Goal: Contribute content: Contribute content

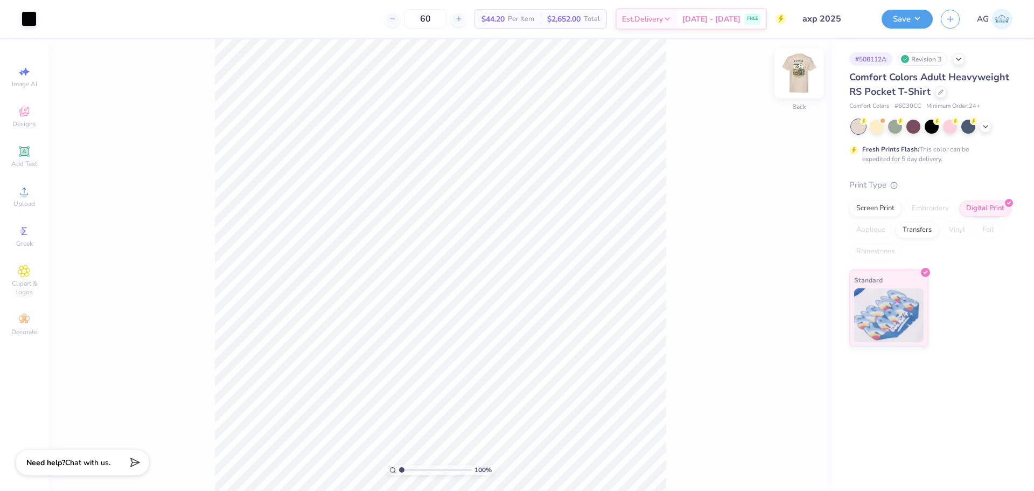
click at [802, 77] on img at bounding box center [799, 73] width 43 height 43
drag, startPoint x: 403, startPoint y: 469, endPoint x: 425, endPoint y: 471, distance: 22.8
click at [425, 471] on input "range" at bounding box center [435, 470] width 73 height 10
drag, startPoint x: 420, startPoint y: 468, endPoint x: 410, endPoint y: 467, distance: 9.7
click at [410, 467] on input "range" at bounding box center [435, 470] width 73 height 10
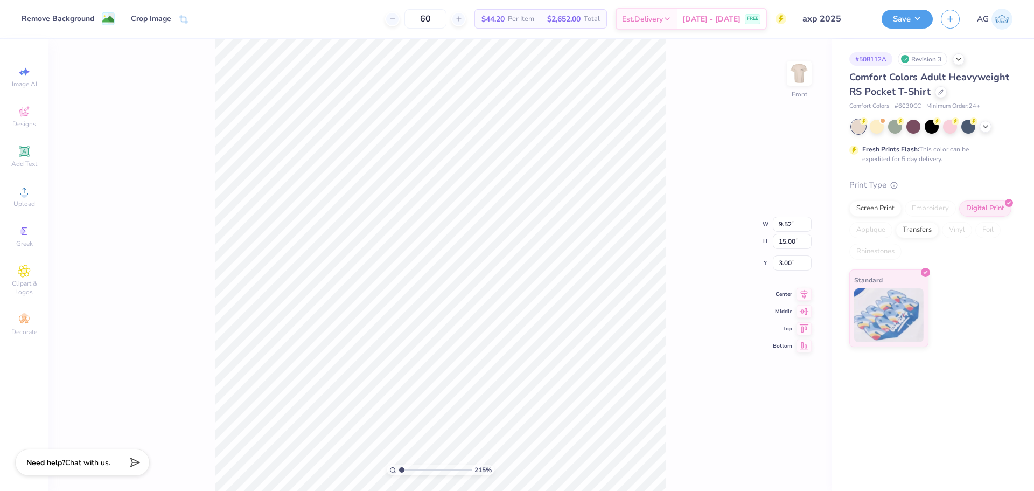
drag, startPoint x: 383, startPoint y: 466, endPoint x: 361, endPoint y: 464, distance: 22.2
type input "1"
click at [399, 465] on input "range" at bounding box center [435, 470] width 73 height 10
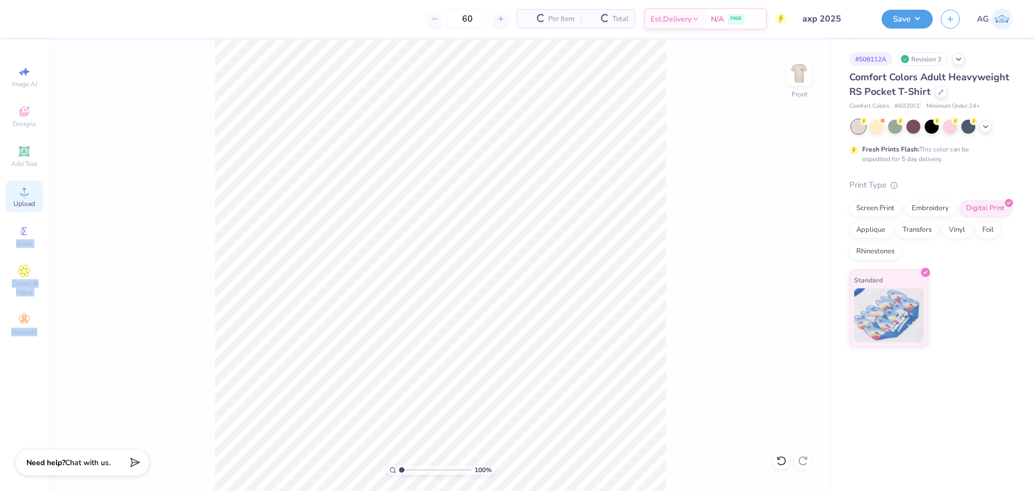
drag, startPoint x: 30, startPoint y: 229, endPoint x: 27, endPoint y: 192, distance: 37.2
click at [47, 192] on div "Image AI Designs Add Text Upload Greek Clipart & logos Decorate" at bounding box center [24, 264] width 48 height 451
click at [27, 191] on icon at bounding box center [24, 191] width 13 height 13
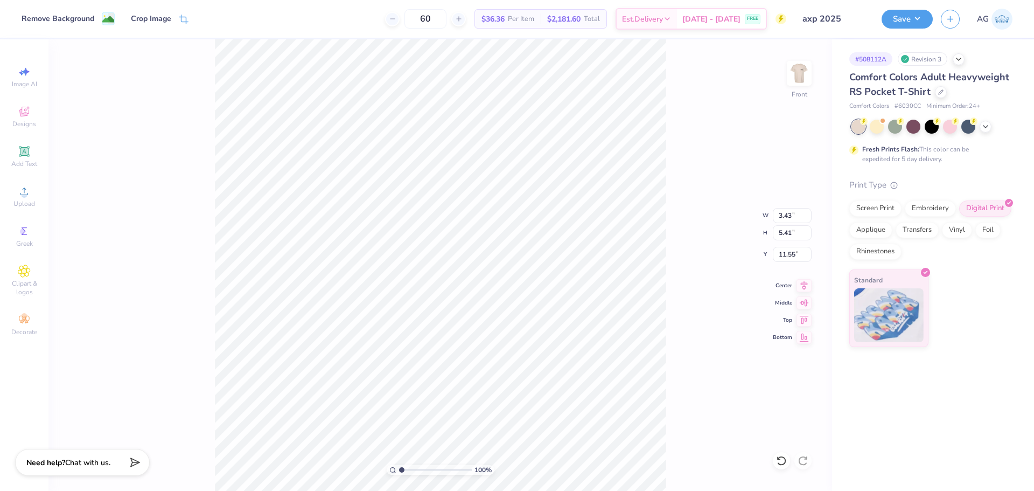
click at [714, 167] on div "100 % Front W 3.43 3.43 " H 5.41 5.41 " Y 11.55 11.55 " Center Middle Top Bottom" at bounding box center [440, 264] width 784 height 451
click at [801, 236] on input "5.41" at bounding box center [792, 232] width 39 height 15
type input "15"
type input "9.52"
type input "15.00"
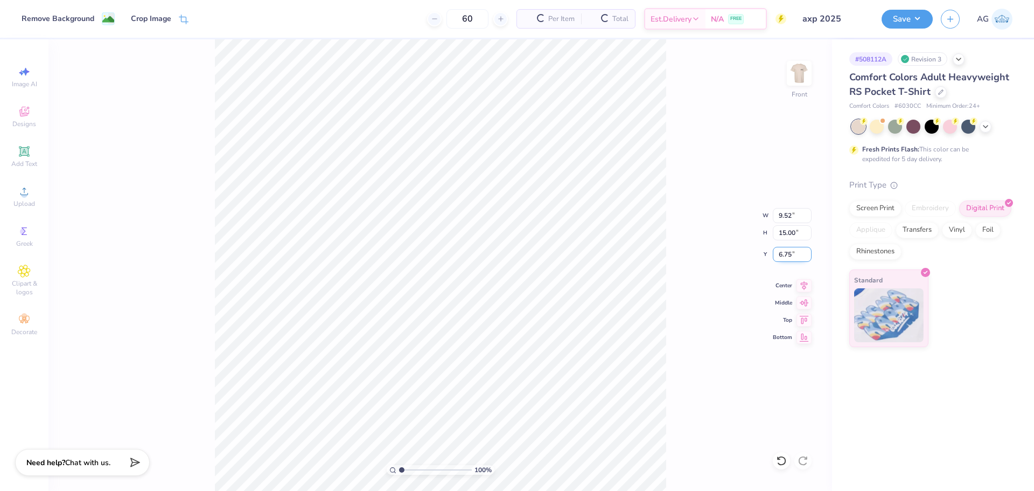
click at [786, 250] on input "6.75" at bounding box center [792, 254] width 39 height 15
type input "3.00"
click at [806, 289] on icon at bounding box center [804, 283] width 15 height 13
click at [791, 67] on img at bounding box center [799, 73] width 43 height 43
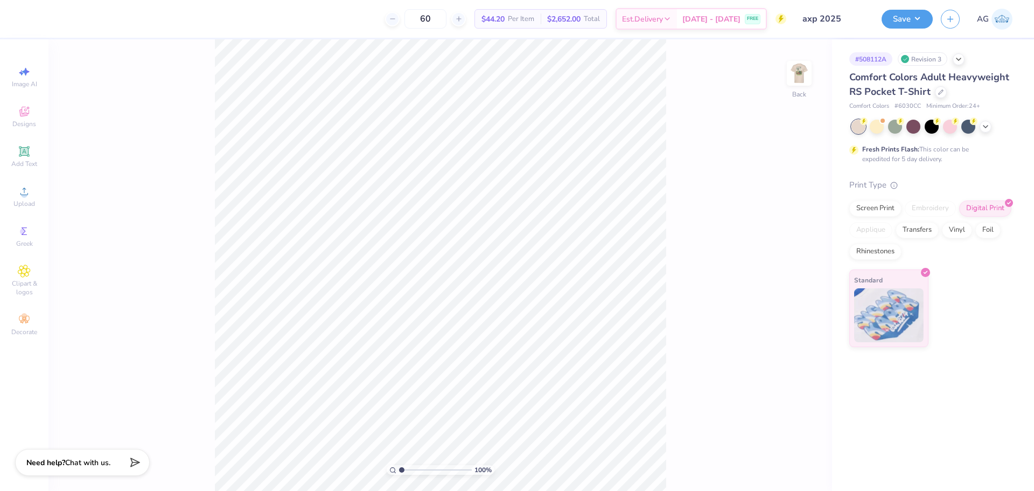
click at [797, 71] on img at bounding box center [799, 73] width 22 height 22
click at [924, 5] on div "Save AG" at bounding box center [958, 19] width 152 height 38
click at [918, 15] on button "Save" at bounding box center [907, 17] width 51 height 19
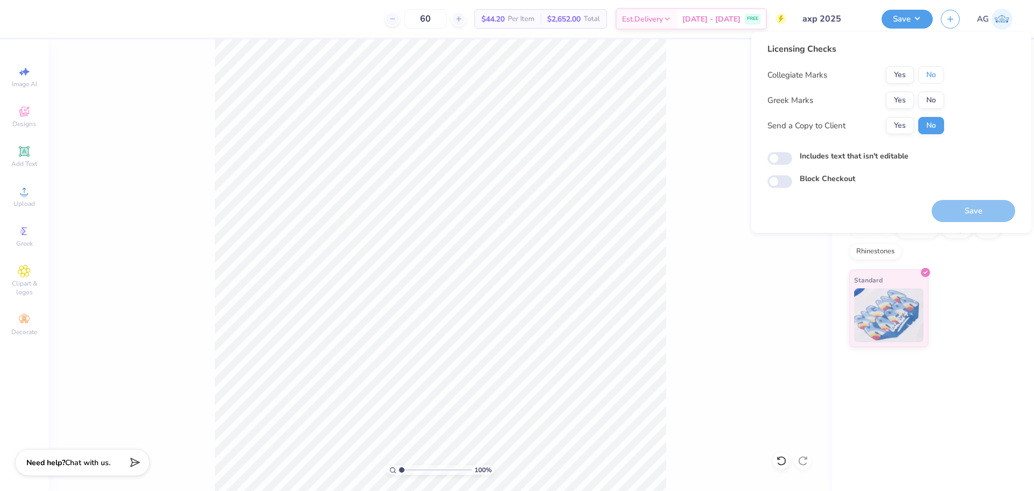
drag, startPoint x: 936, startPoint y: 73, endPoint x: 914, endPoint y: 90, distance: 27.3
click at [933, 74] on button "No" at bounding box center [931, 74] width 26 height 17
click at [898, 103] on button "Yes" at bounding box center [900, 100] width 28 height 17
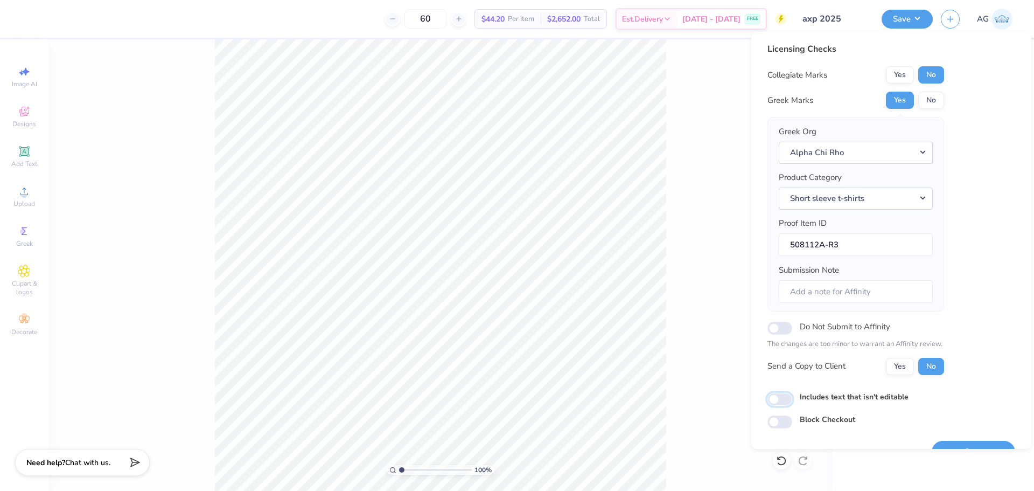
click at [773, 397] on input "Includes text that isn't editable" at bounding box center [779, 399] width 25 height 13
checkbox input "true"
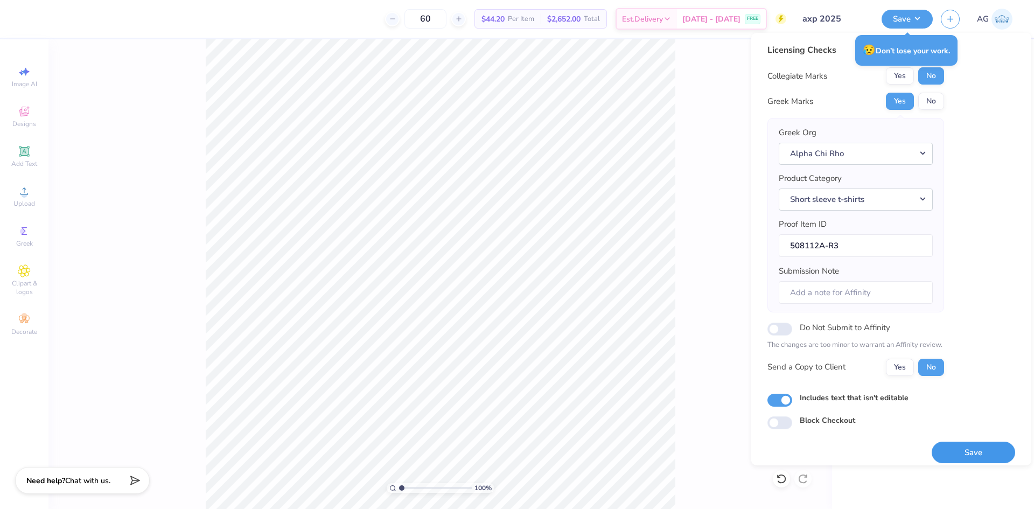
click at [986, 450] on button "Save" at bounding box center [973, 453] width 83 height 22
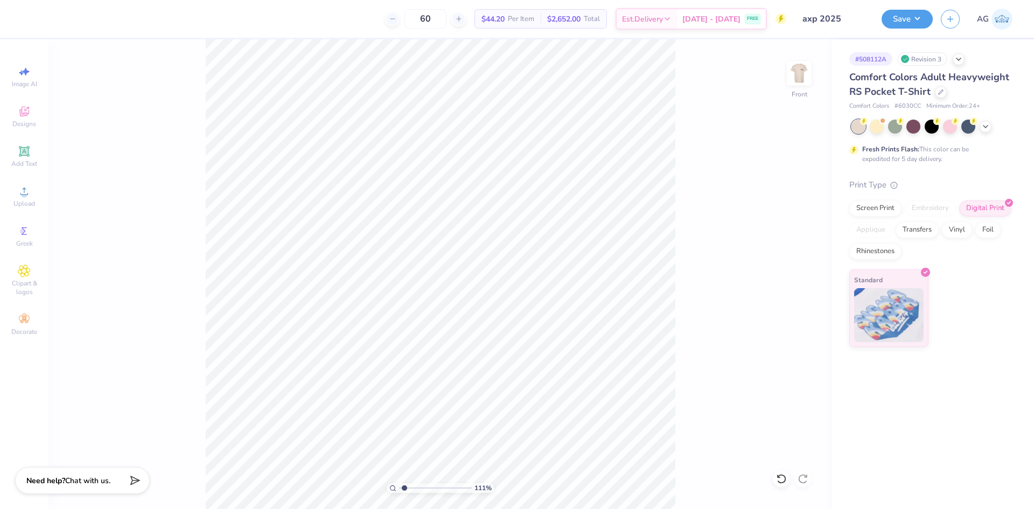
click at [404, 486] on input "range" at bounding box center [435, 488] width 73 height 10
drag, startPoint x: 404, startPoint y: 486, endPoint x: 421, endPoint y: 484, distance: 16.3
click at [425, 488] on input "range" at bounding box center [435, 488] width 73 height 10
drag, startPoint x: 426, startPoint y: 488, endPoint x: 363, endPoint y: 468, distance: 66.3
type input "1"
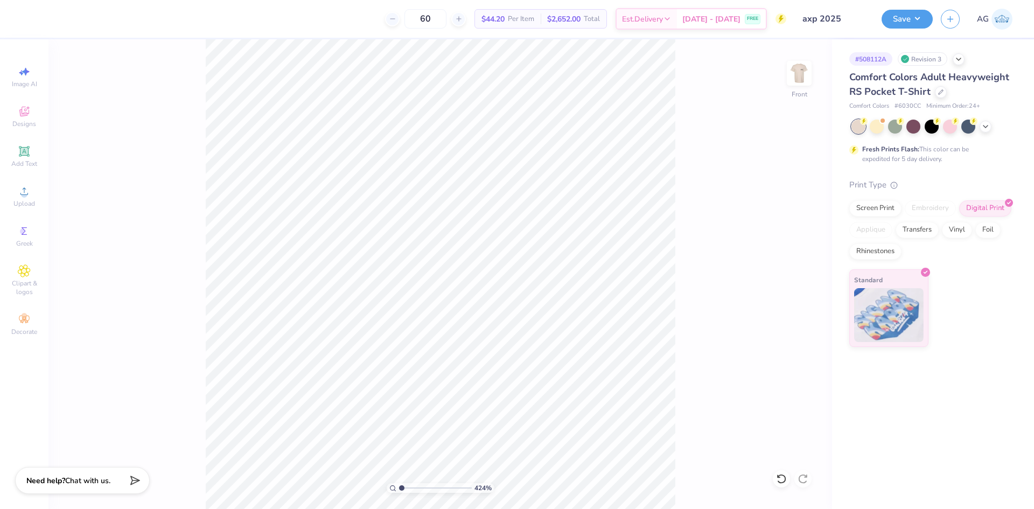
click at [399, 483] on input "range" at bounding box center [435, 488] width 73 height 10
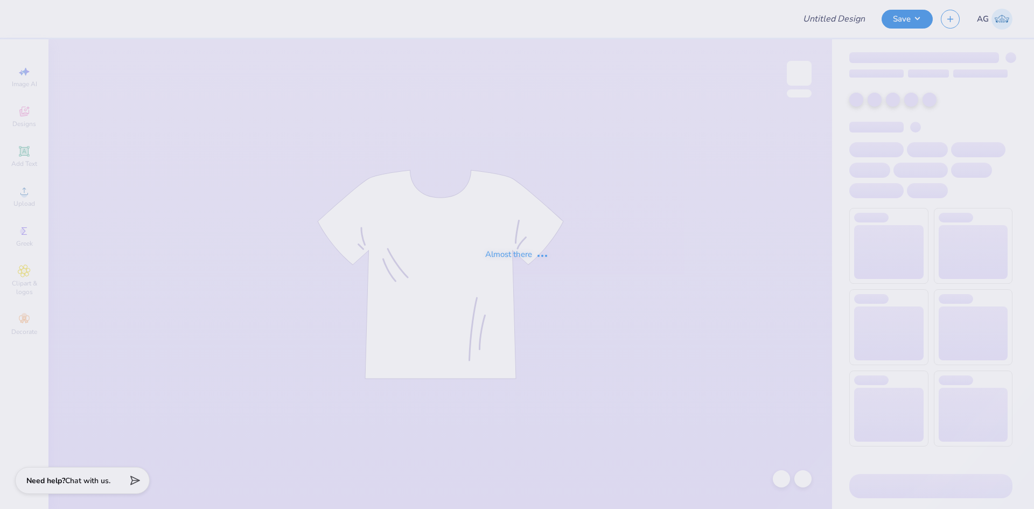
type input "Mock rock 2025"
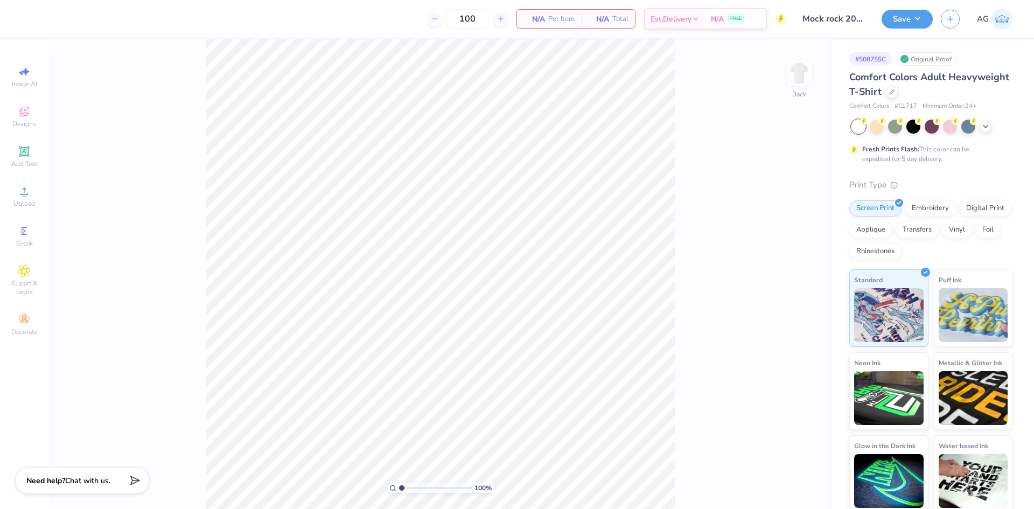
click at [796, 77] on img at bounding box center [799, 73] width 22 height 22
click at [29, 117] on icon at bounding box center [24, 111] width 13 height 13
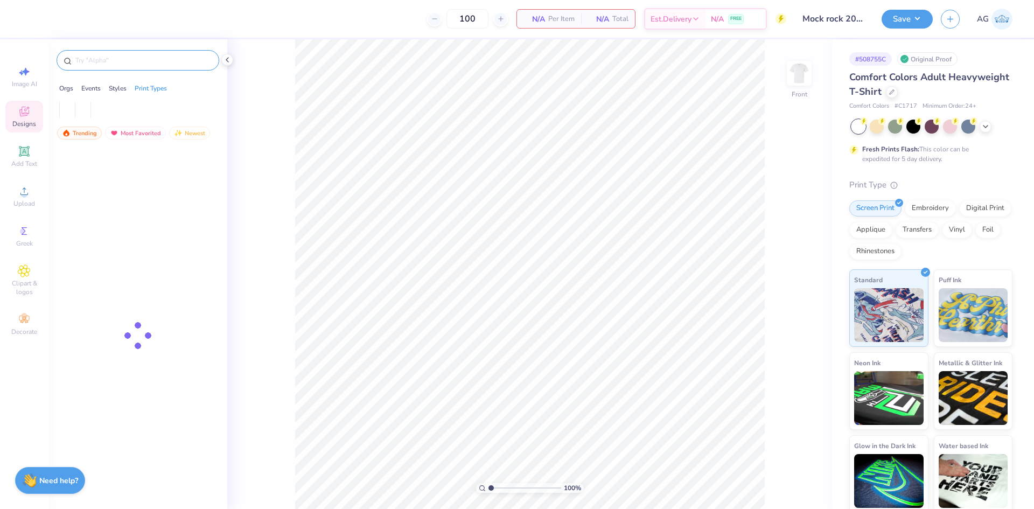
click at [148, 62] on input "text" at bounding box center [143, 60] width 138 height 11
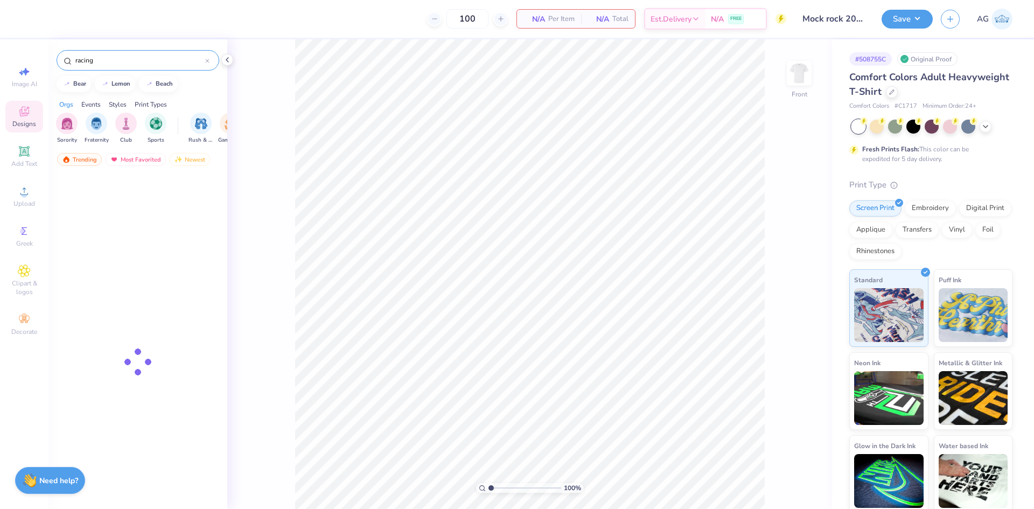
type input "racing"
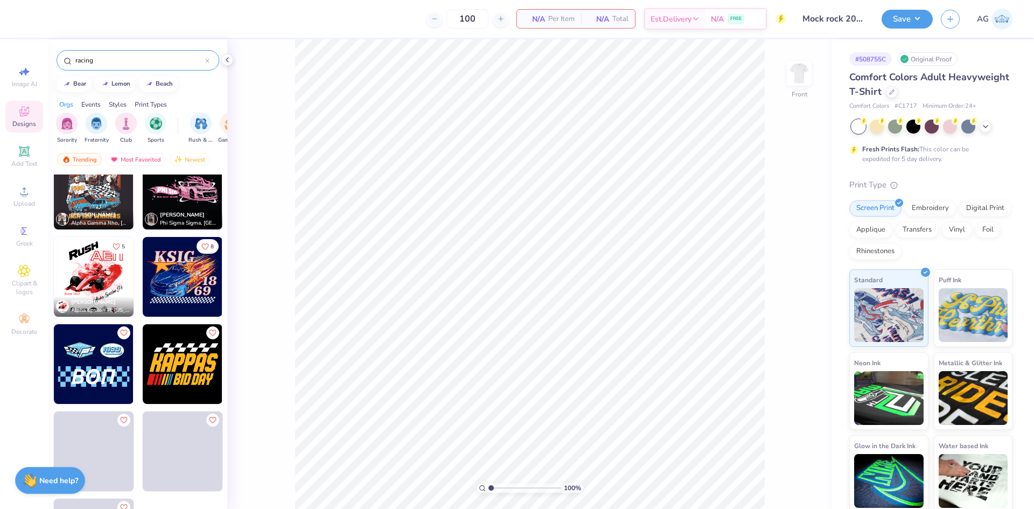
scroll to position [934, 0]
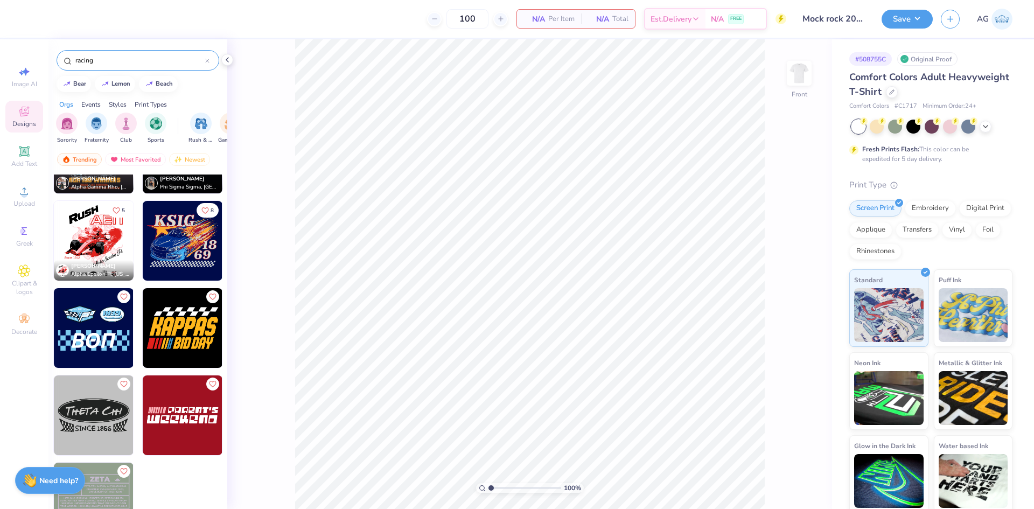
drag, startPoint x: 263, startPoint y: 264, endPoint x: 276, endPoint y: 266, distance: 12.5
click at [276, 266] on div "100 % Front" at bounding box center [529, 274] width 605 height 470
drag, startPoint x: 12, startPoint y: 203, endPoint x: 37, endPoint y: 204, distance: 24.8
click at [12, 203] on div "Upload" at bounding box center [24, 196] width 38 height 32
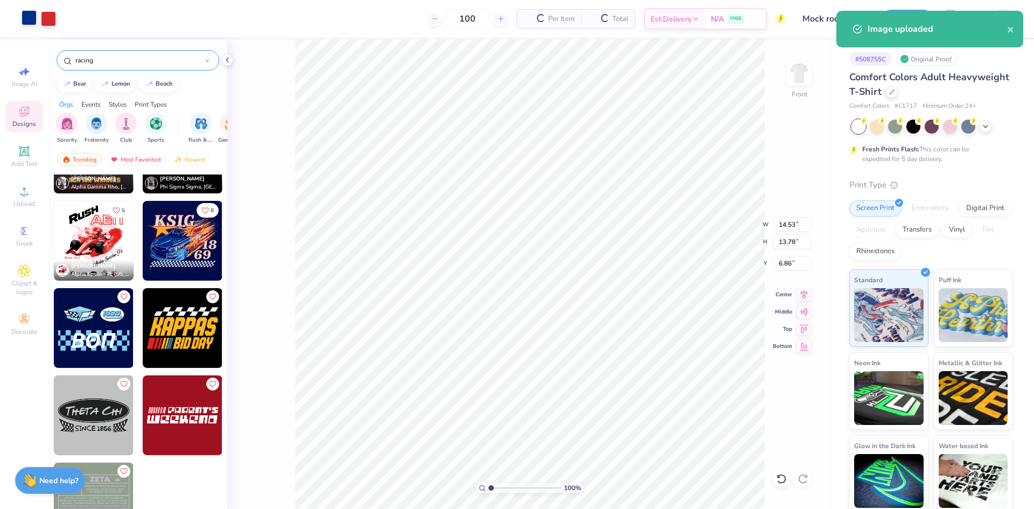
click at [29, 16] on div at bounding box center [29, 17] width 15 height 15
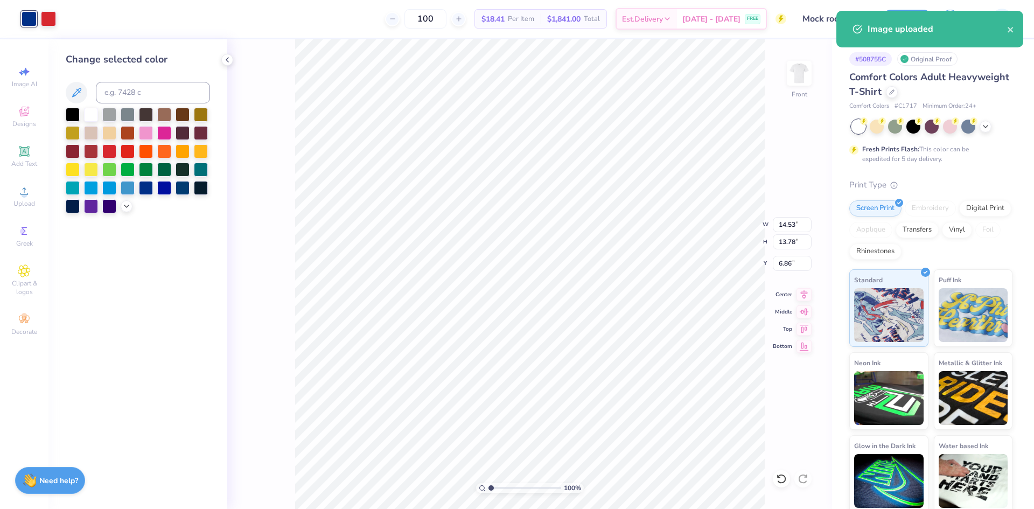
click at [68, 115] on div at bounding box center [73, 115] width 14 height 14
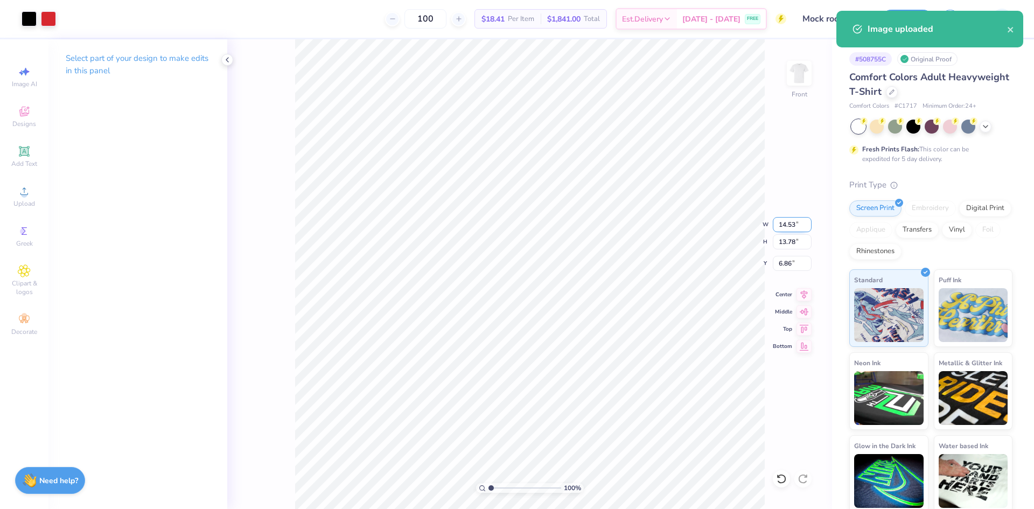
click at [786, 226] on input "14.53" at bounding box center [792, 224] width 39 height 15
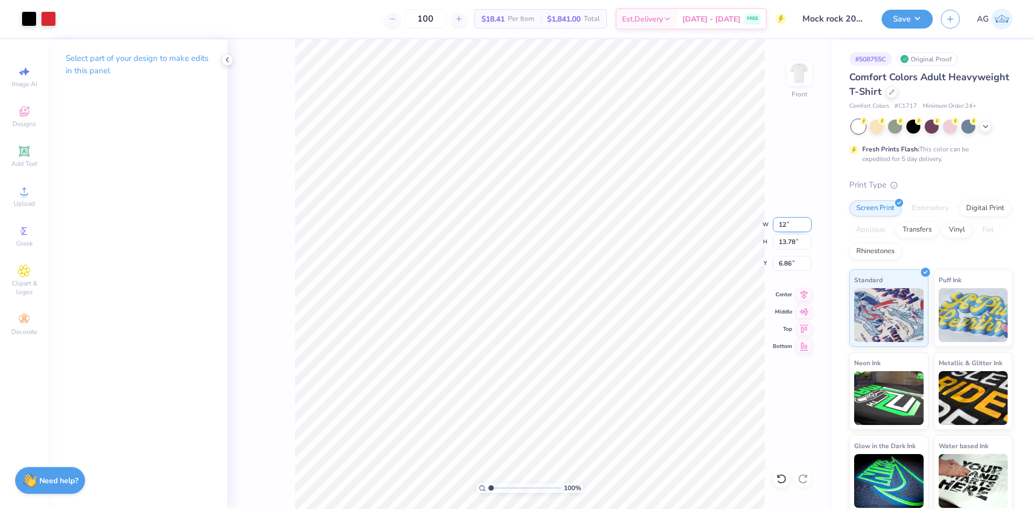
type input "12.00"
type input "11.38"
click at [789, 269] on input "8.06" at bounding box center [792, 263] width 39 height 15
type input "3.00"
click at [801, 294] on icon at bounding box center [804, 293] width 15 height 13
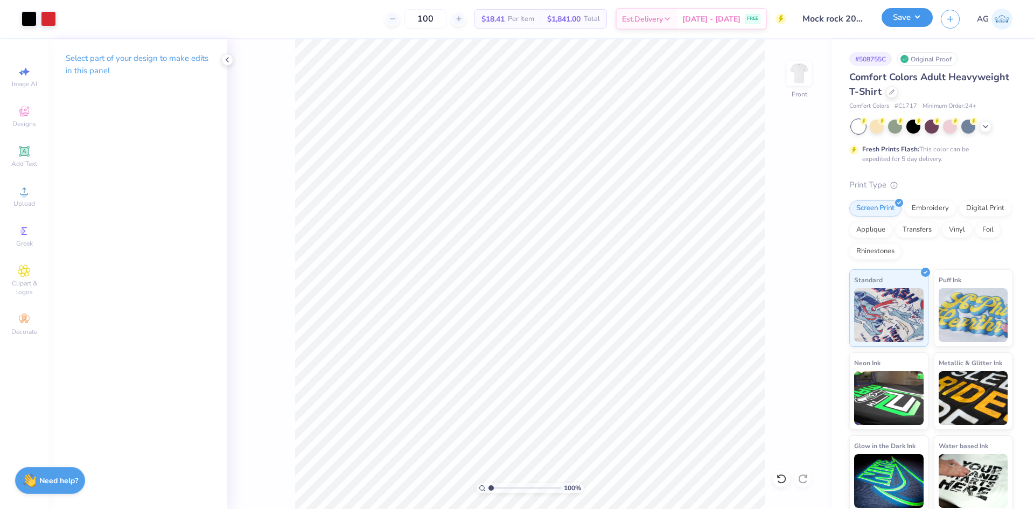
click at [897, 24] on button "Save" at bounding box center [907, 17] width 51 height 19
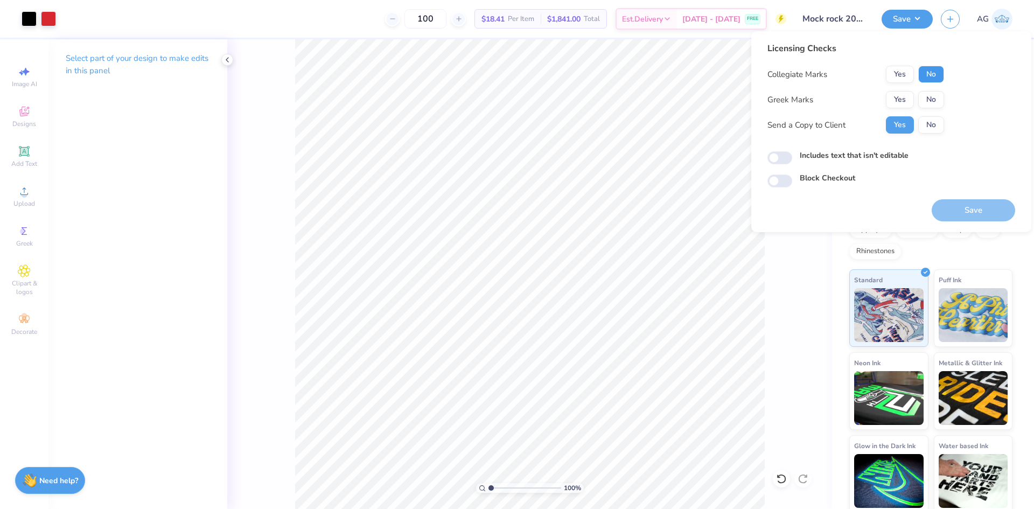
click at [932, 75] on button "No" at bounding box center [931, 74] width 26 height 17
click at [916, 96] on div "Yes No" at bounding box center [915, 99] width 58 height 17
click at [898, 103] on button "Yes" at bounding box center [900, 99] width 28 height 17
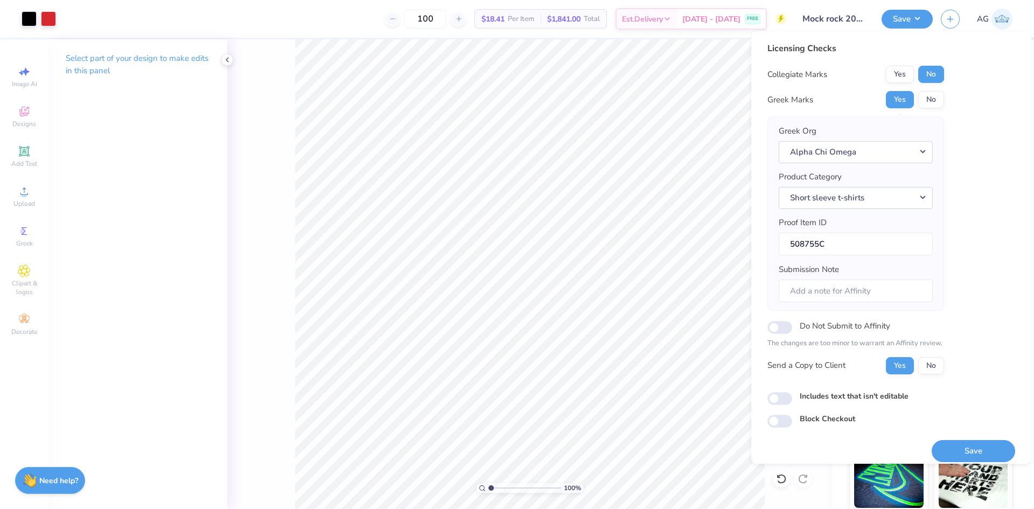
click at [779, 407] on div "Licensing Checks Collegiate Marks Yes No Greek Marks Yes No Greek Org Alpha Chi…" at bounding box center [891, 235] width 248 height 386
click at [781, 411] on div "Licensing Checks Collegiate Marks Yes No Greek Marks Yes No Greek Org Alpha Chi…" at bounding box center [891, 235] width 248 height 386
click at [785, 400] on input "Includes text that isn't editable" at bounding box center [779, 398] width 25 height 13
checkbox input "true"
click at [983, 453] on button "Save" at bounding box center [973, 451] width 83 height 22
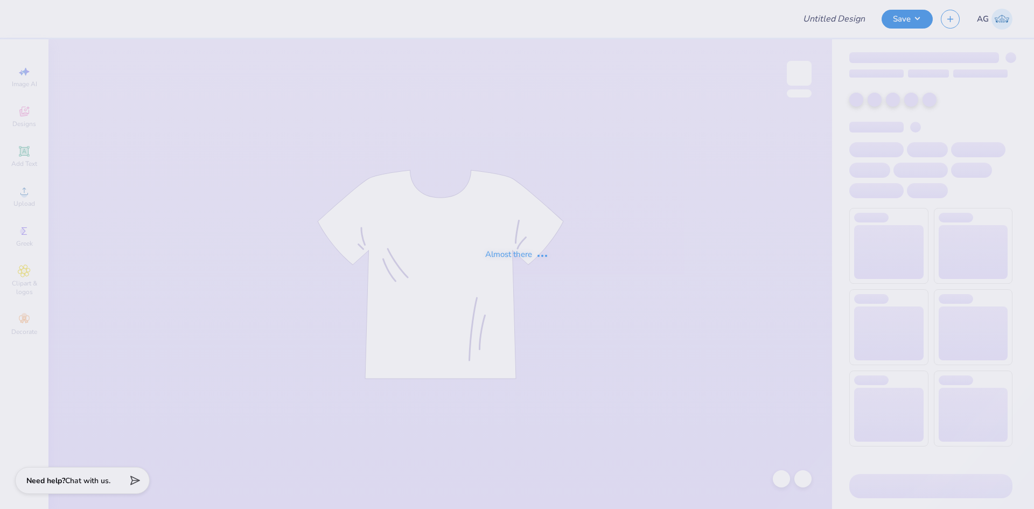
type input "Kass Cantu : The University of Texas at Austin"
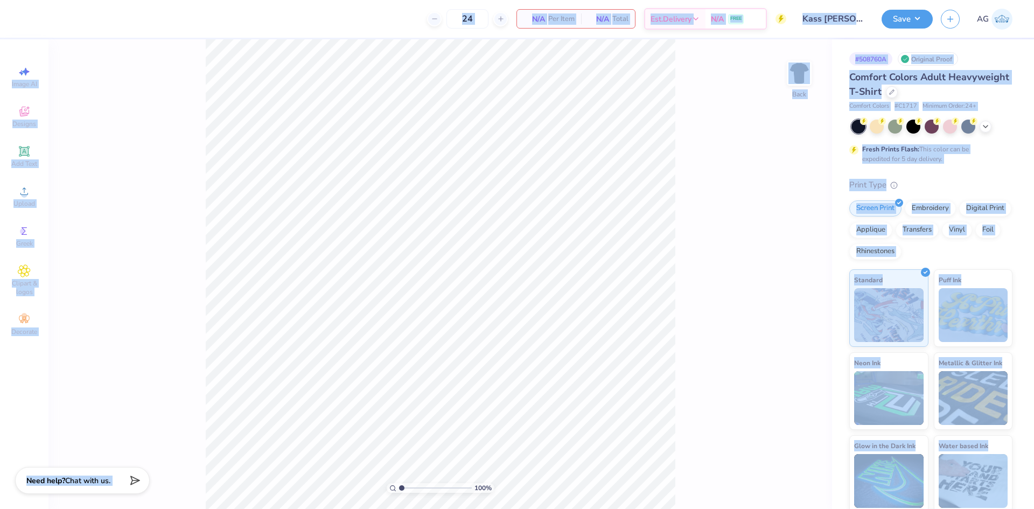
click at [142, 131] on div "100 % Back" at bounding box center [440, 274] width 784 height 470
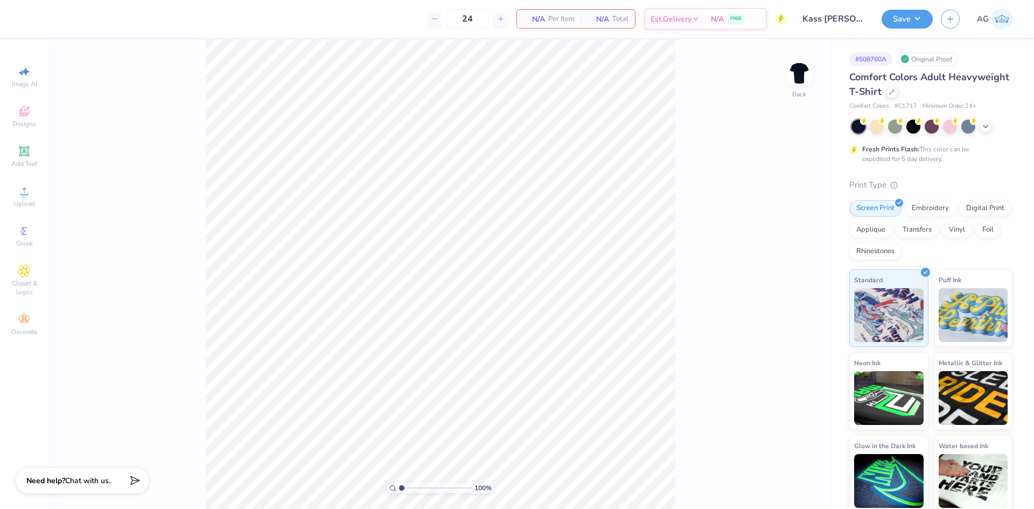
drag, startPoint x: 27, startPoint y: 117, endPoint x: 136, endPoint y: 130, distance: 110.1
click at [27, 116] on icon at bounding box center [24, 111] width 13 height 13
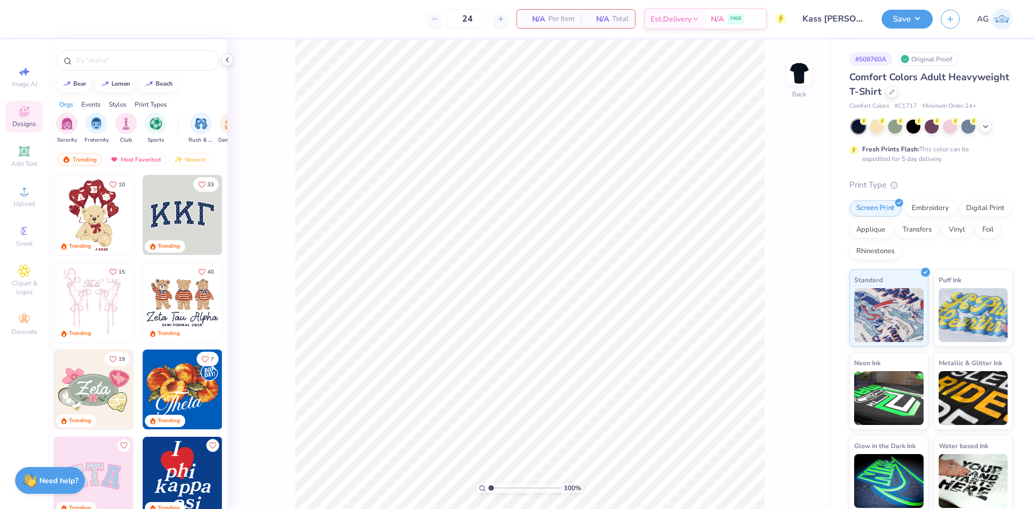
click at [154, 73] on div at bounding box center [137, 57] width 179 height 37
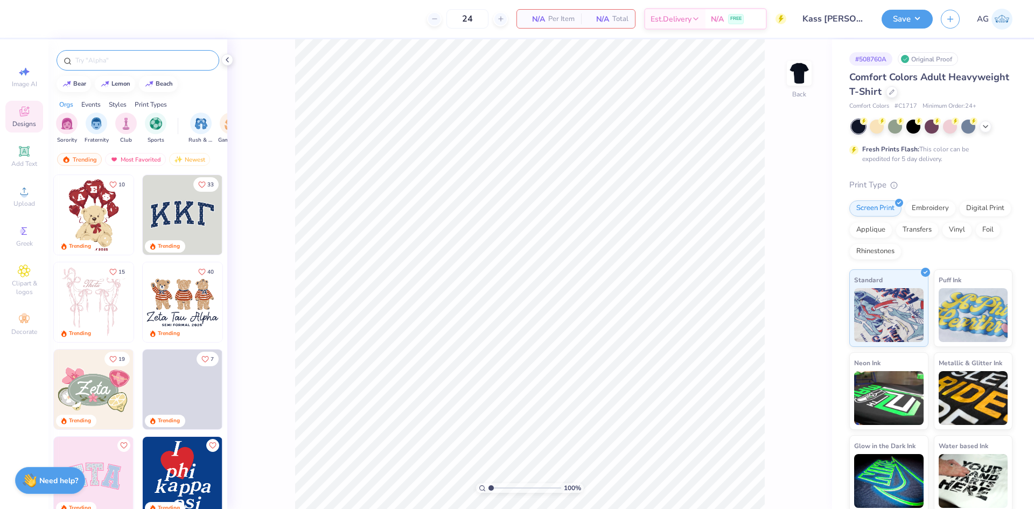
click at [154, 62] on input "text" at bounding box center [143, 60] width 138 height 11
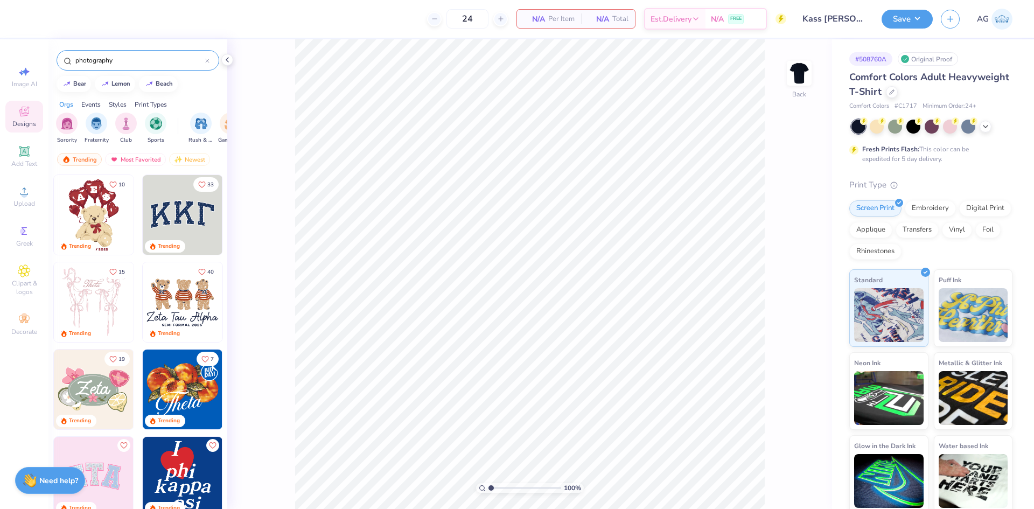
type input "photography"
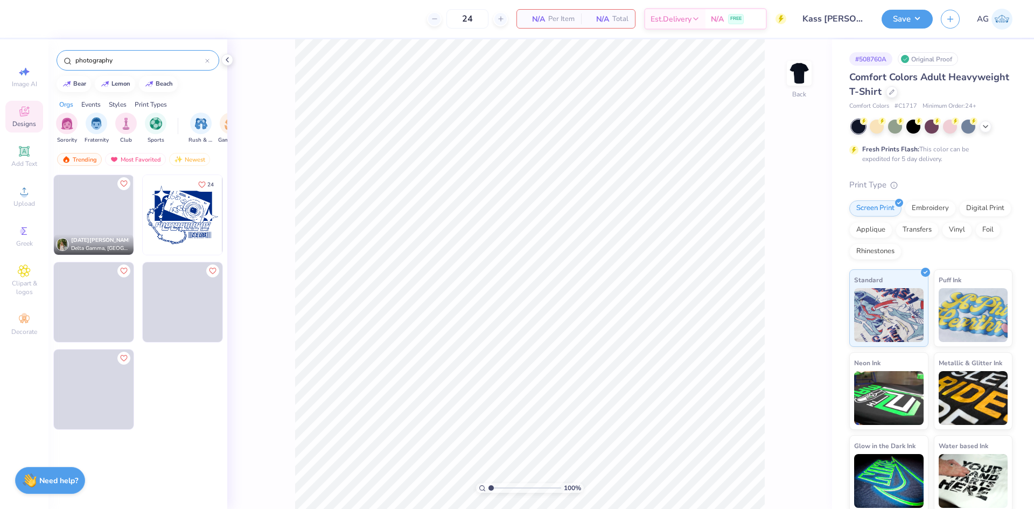
click at [184, 217] on img at bounding box center [183, 215] width 80 height 80
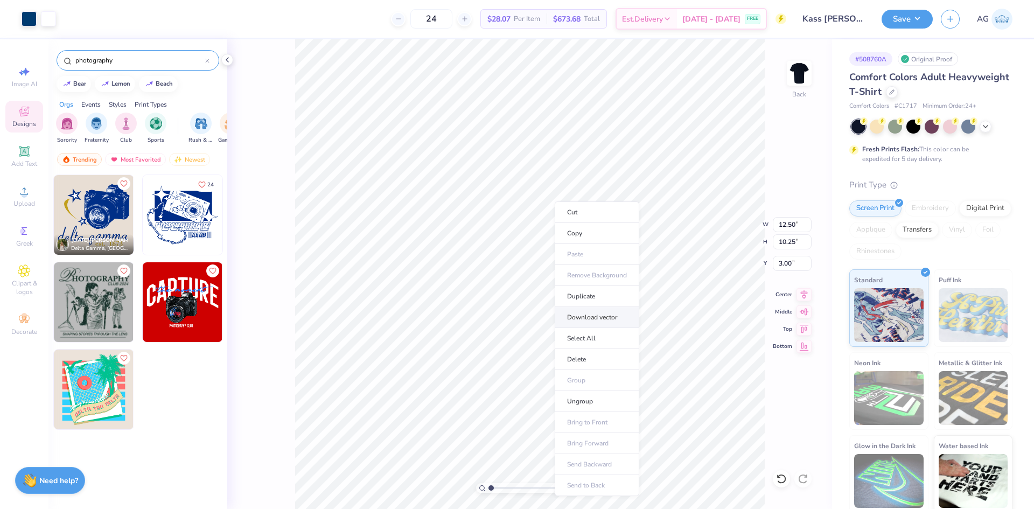
click at [593, 320] on li "Download vector" at bounding box center [597, 317] width 85 height 21
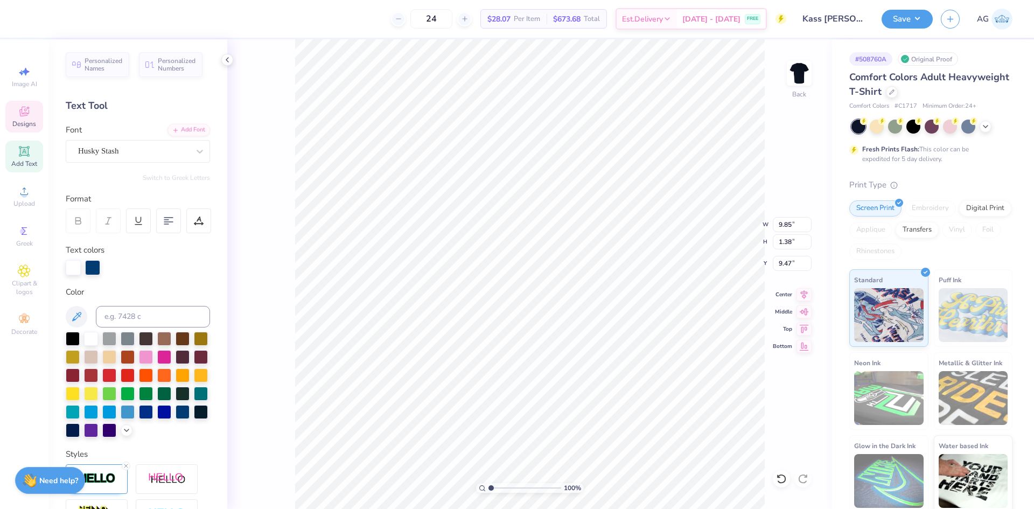
type input "2.61"
type input "0.88"
type input "11.17"
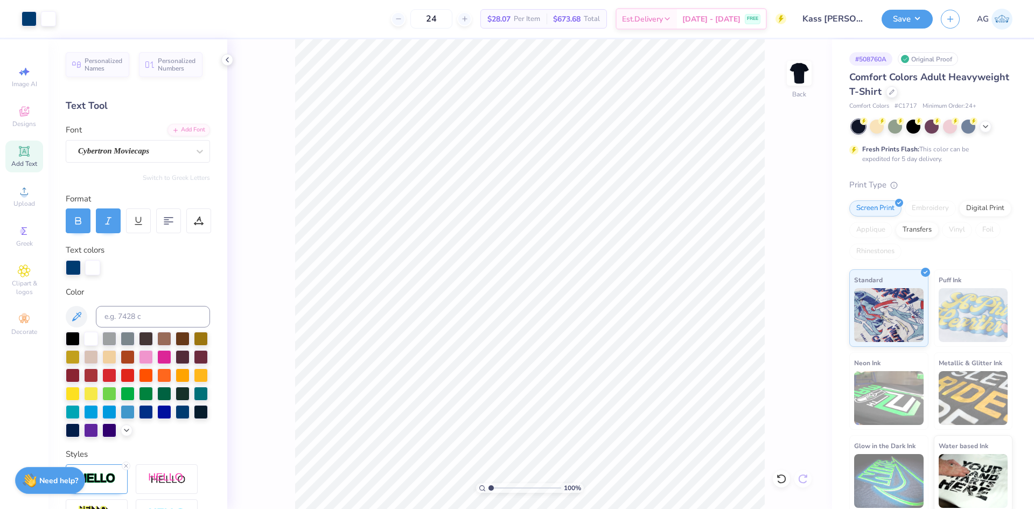
click at [782, 483] on icon at bounding box center [781, 479] width 9 height 10
click at [805, 481] on icon at bounding box center [803, 478] width 11 height 11
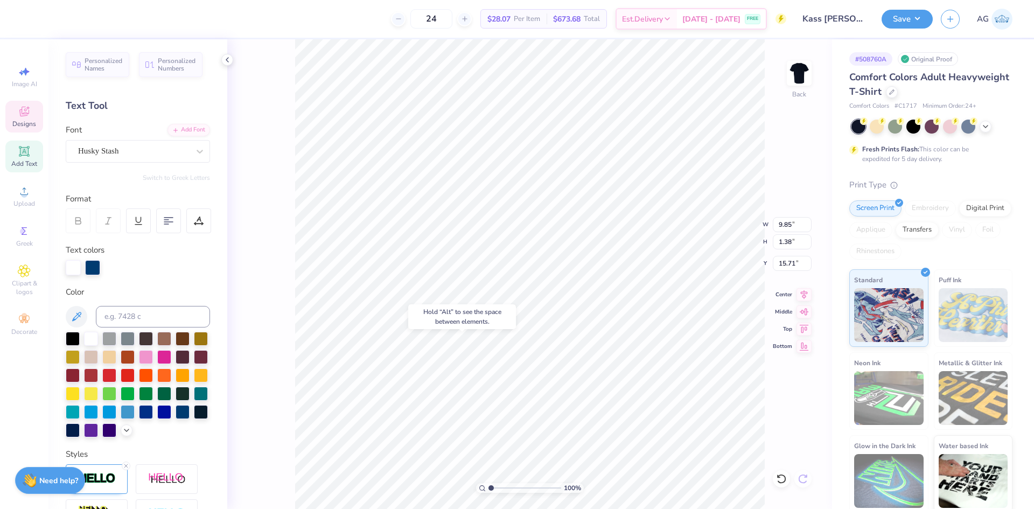
type input "15.71"
type textarea "Texas Public Health"
type textarea "T"
type textarea "t"
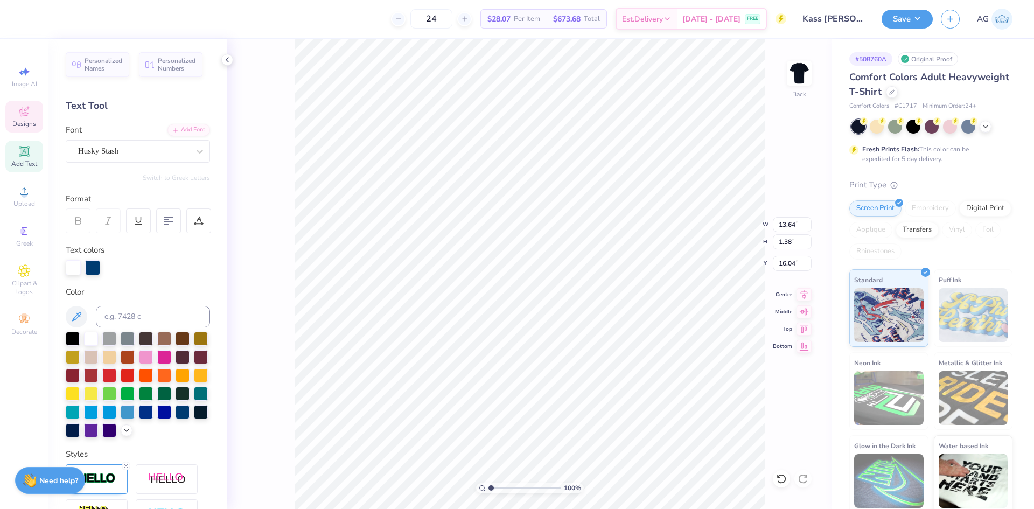
scroll to position [8, 6]
type textarea "TEXAS PUBLIC HEAlTH"
type input "14.36"
type input "3.00"
click at [780, 478] on icon at bounding box center [781, 478] width 11 height 11
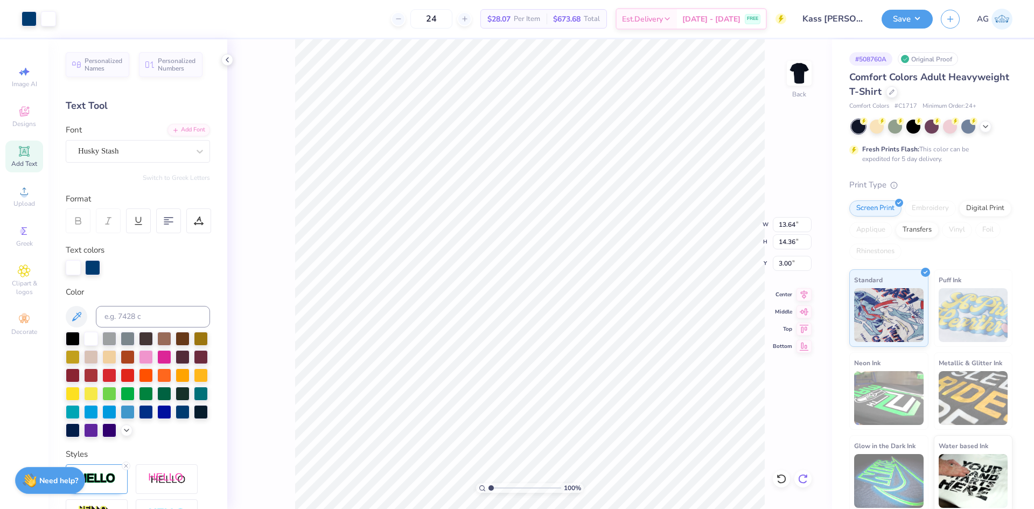
type input "13.64"
type input "14.42"
click at [802, 481] on icon at bounding box center [803, 478] width 11 height 11
type input "14.17"
type input "14.36"
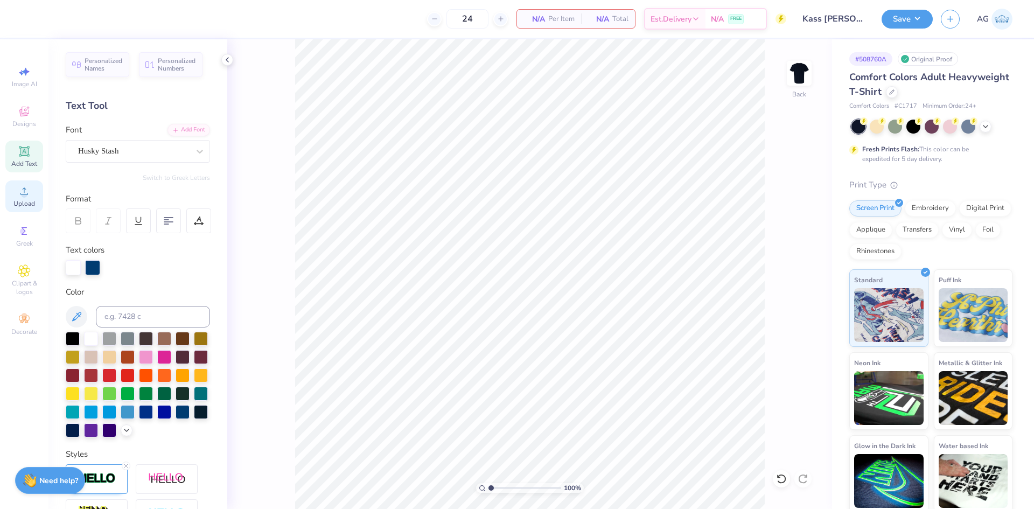
click at [27, 183] on div "Upload" at bounding box center [24, 196] width 38 height 32
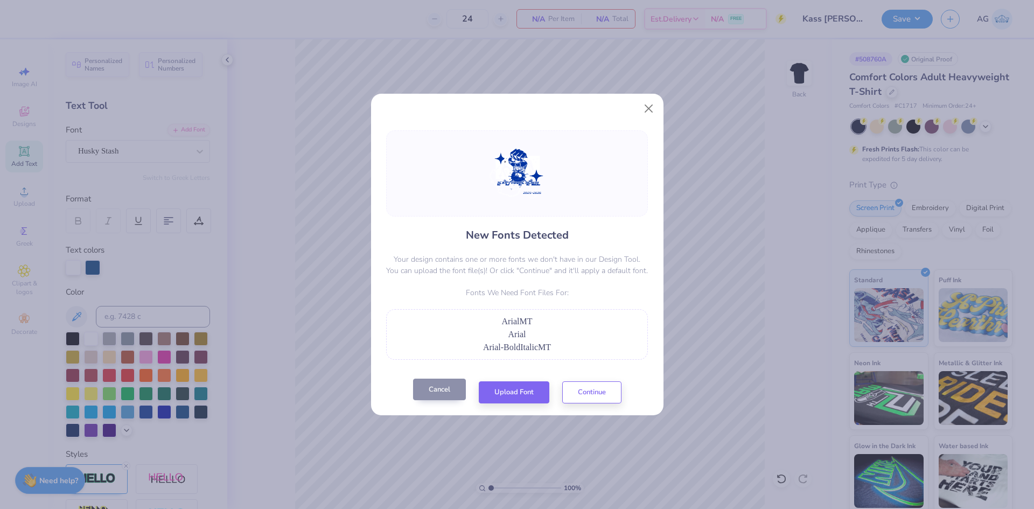
click at [444, 397] on button "Cancel" at bounding box center [439, 390] width 53 height 22
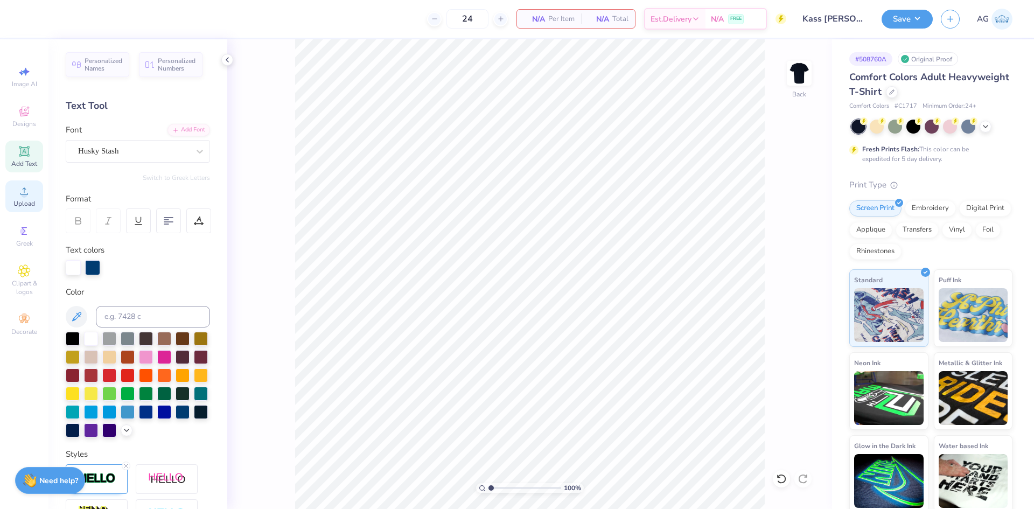
click at [33, 197] on div "Upload" at bounding box center [24, 196] width 38 height 32
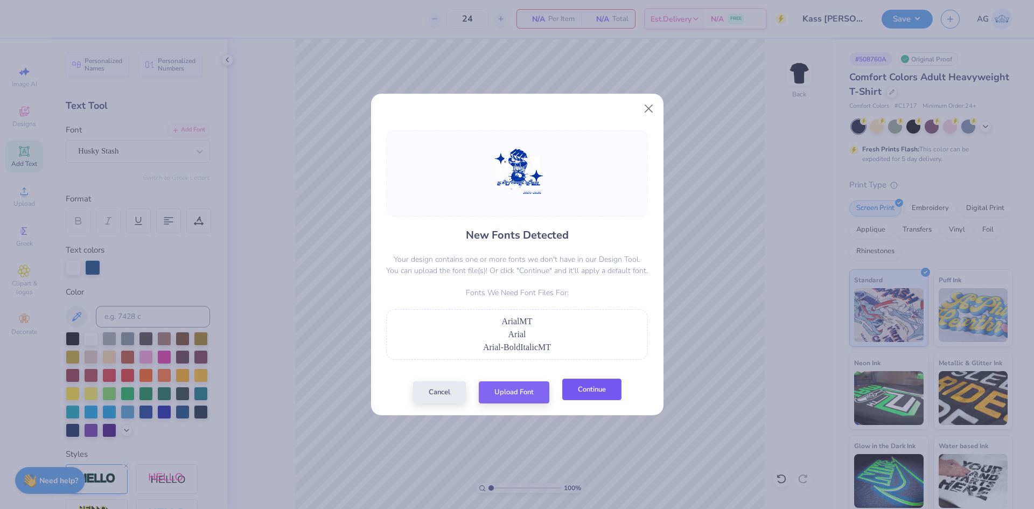
click at [589, 392] on button "Continue" at bounding box center [591, 390] width 59 height 22
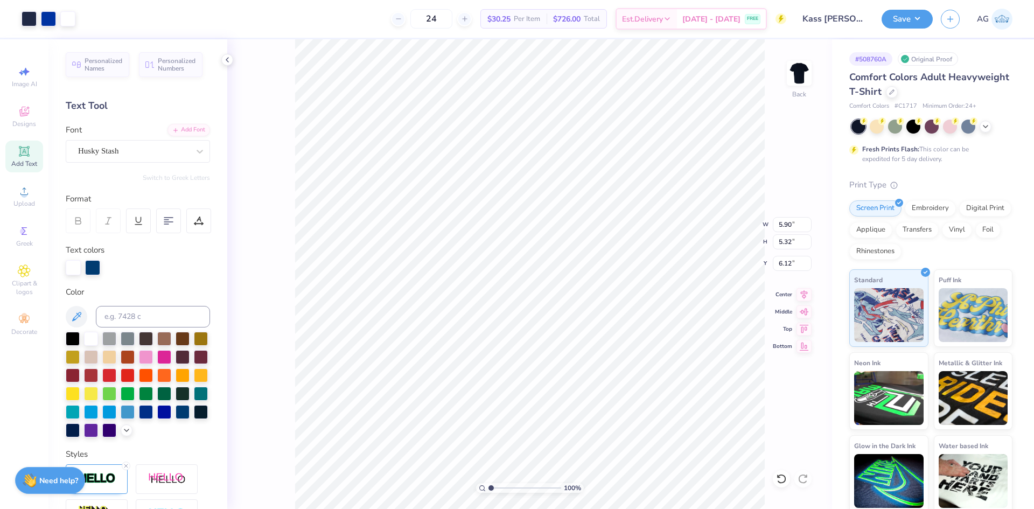
type input "5.90"
type input "5.32"
type input "2.49"
click at [780, 225] on input "5.90" at bounding box center [792, 224] width 39 height 15
type input "12.00"
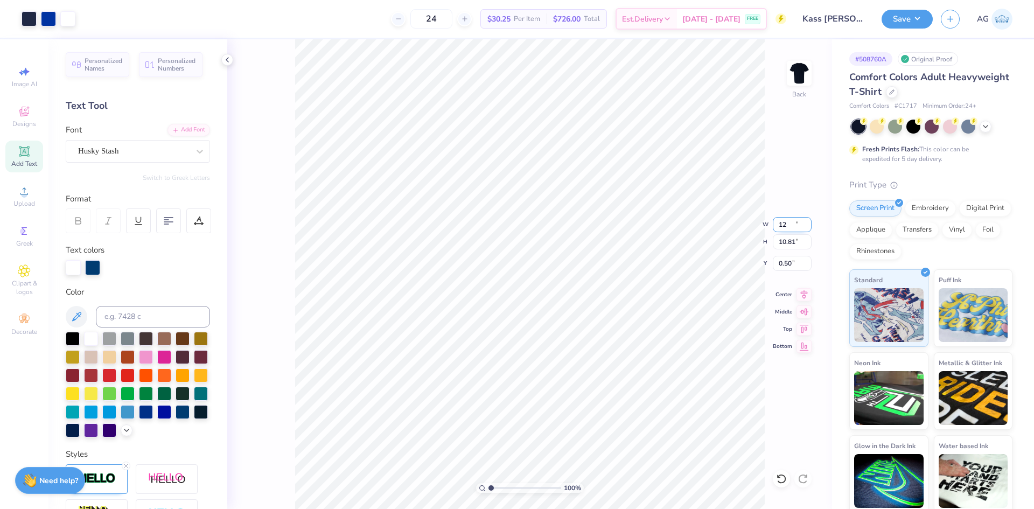
type input "10.81"
click at [791, 259] on input "0.50" at bounding box center [792, 263] width 39 height 15
type input "3.00"
click at [803, 292] on icon at bounding box center [804, 292] width 7 height 9
click at [34, 19] on div at bounding box center [29, 17] width 15 height 15
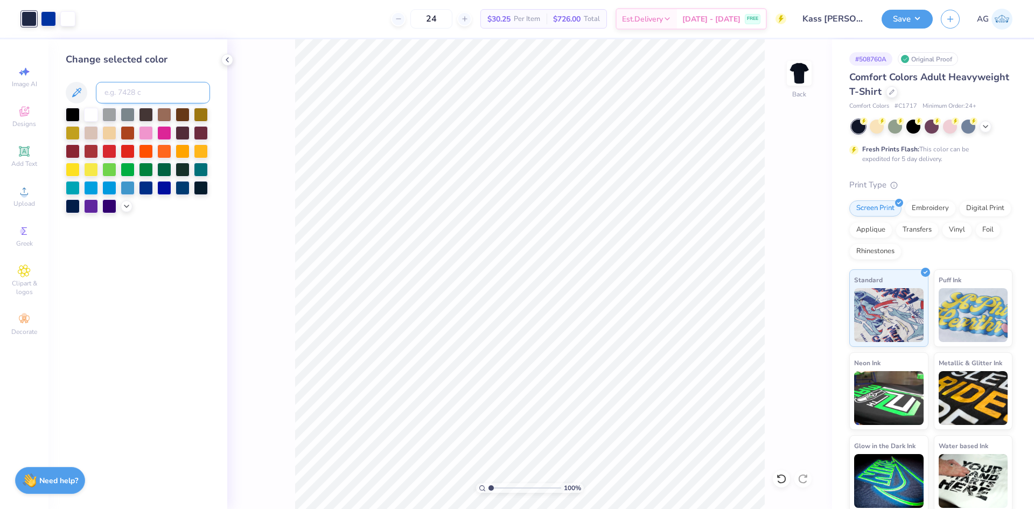
click at [127, 90] on input at bounding box center [153, 93] width 114 height 22
type input "286"
click at [508, 484] on input "range" at bounding box center [524, 488] width 73 height 10
click at [488, 484] on input "range" at bounding box center [524, 488] width 73 height 10
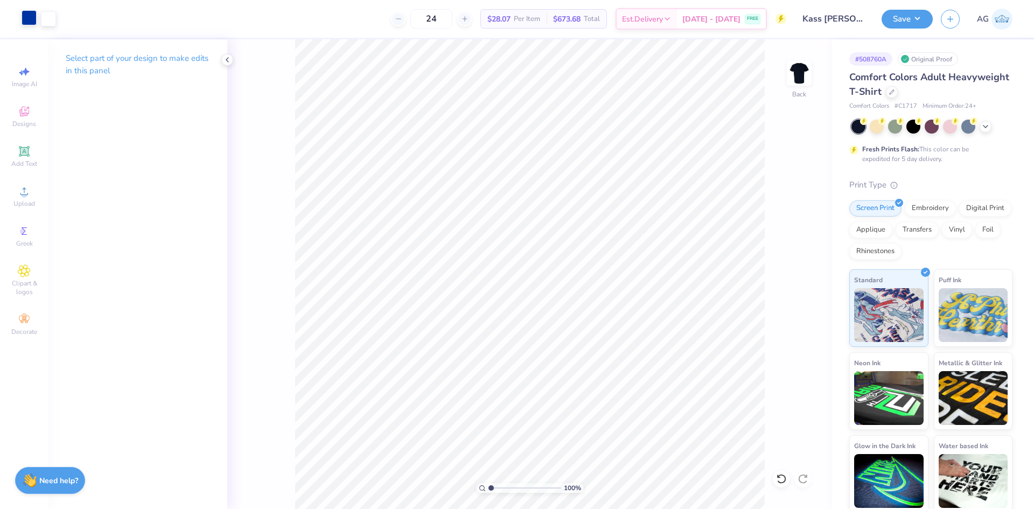
click at [31, 24] on div at bounding box center [29, 17] width 15 height 15
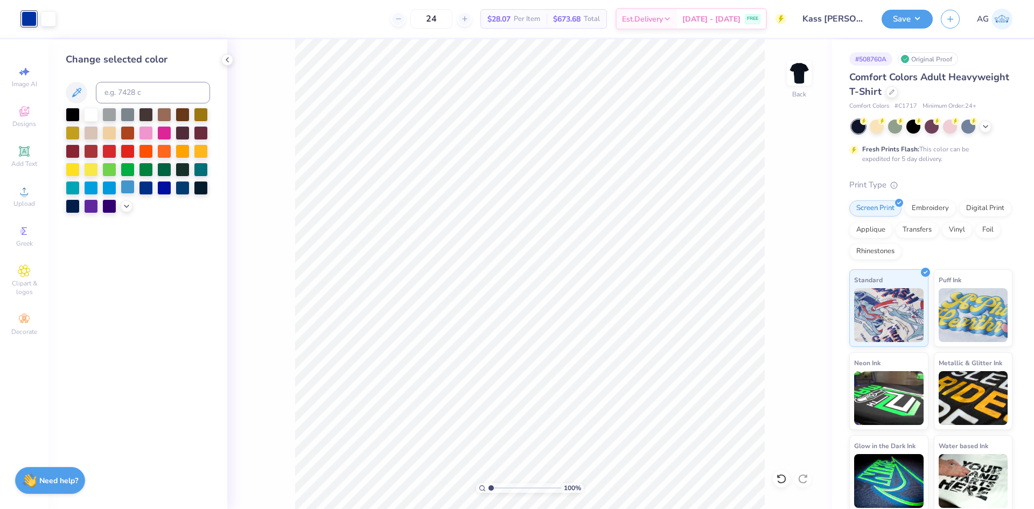
click at [129, 189] on div at bounding box center [128, 187] width 14 height 14
click at [123, 209] on icon at bounding box center [126, 205] width 9 height 9
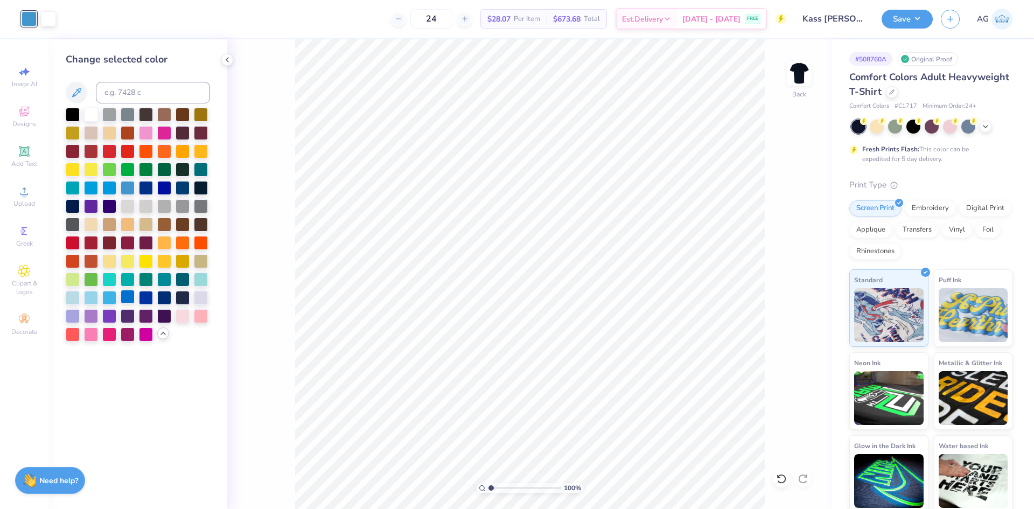
click at [126, 296] on div at bounding box center [128, 297] width 14 height 14
click at [142, 294] on div at bounding box center [146, 297] width 14 height 14
click at [123, 294] on div at bounding box center [128, 297] width 14 height 14
click at [912, 20] on button "Save" at bounding box center [907, 17] width 51 height 19
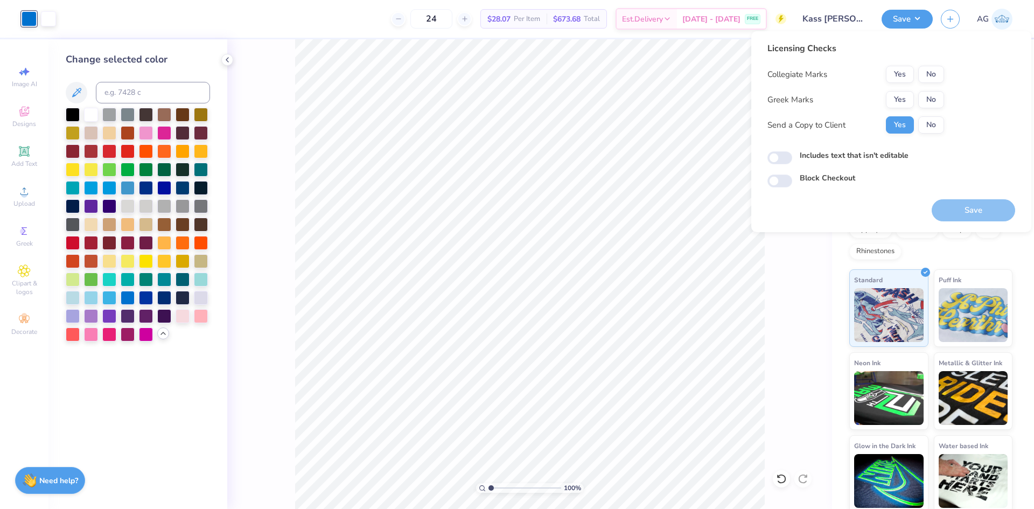
click at [944, 65] on div "Licensing Checks Collegiate Marks Yes No Greek Marks Yes No Send a Copy to Clie…" at bounding box center [855, 92] width 177 height 100
click at [939, 72] on button "No" at bounding box center [931, 74] width 26 height 17
click at [935, 90] on div "Collegiate Marks Yes No Greek Marks Yes No Send a Copy to Client Yes No" at bounding box center [855, 100] width 177 height 68
click at [937, 102] on button "No" at bounding box center [931, 99] width 26 height 17
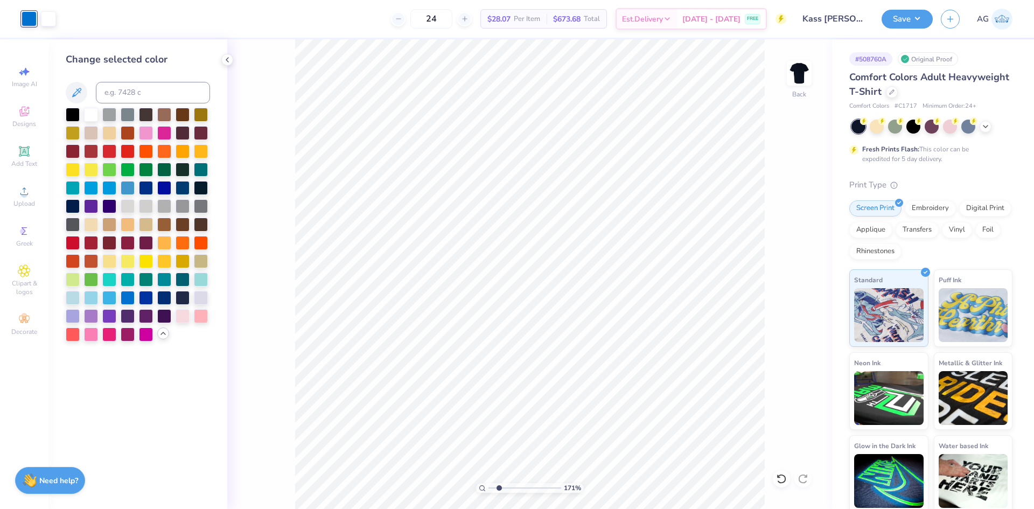
drag, startPoint x: 492, startPoint y: 488, endPoint x: 499, endPoint y: 488, distance: 7.0
click at [499, 488] on input "range" at bounding box center [524, 488] width 73 height 10
click at [494, 485] on input "range" at bounding box center [524, 488] width 73 height 10
drag, startPoint x: 488, startPoint y: 488, endPoint x: 480, endPoint y: 488, distance: 7.5
type input "1"
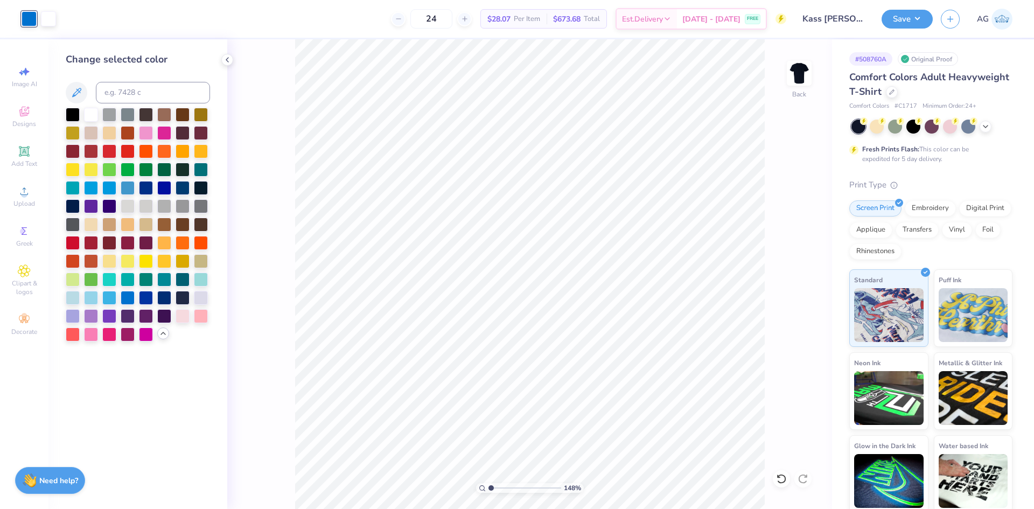
click at [488, 488] on input "range" at bounding box center [524, 488] width 73 height 10
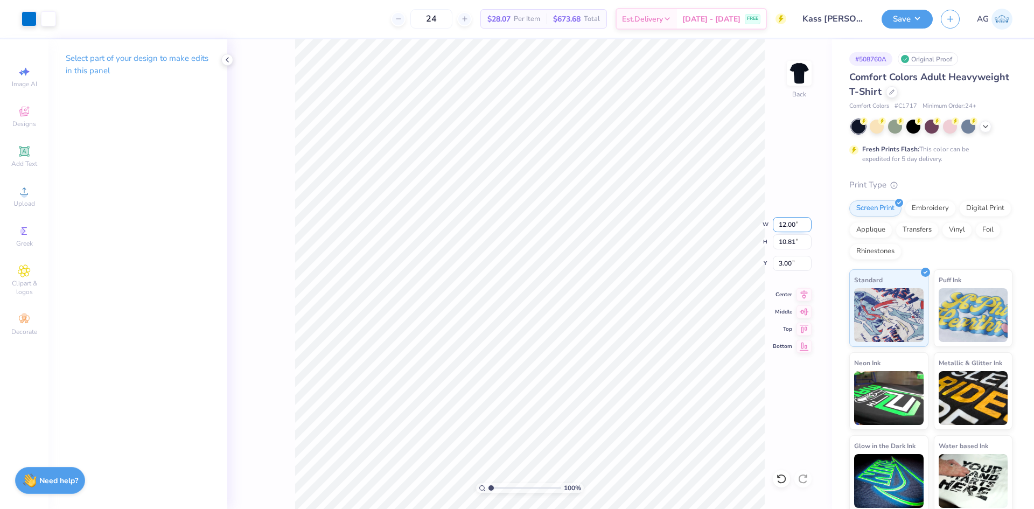
click at [795, 225] on input "12.00" at bounding box center [792, 224] width 39 height 15
type input "10.00"
type input "9.01"
click at [787, 265] on input "3.90" at bounding box center [792, 263] width 39 height 15
type input "3.00"
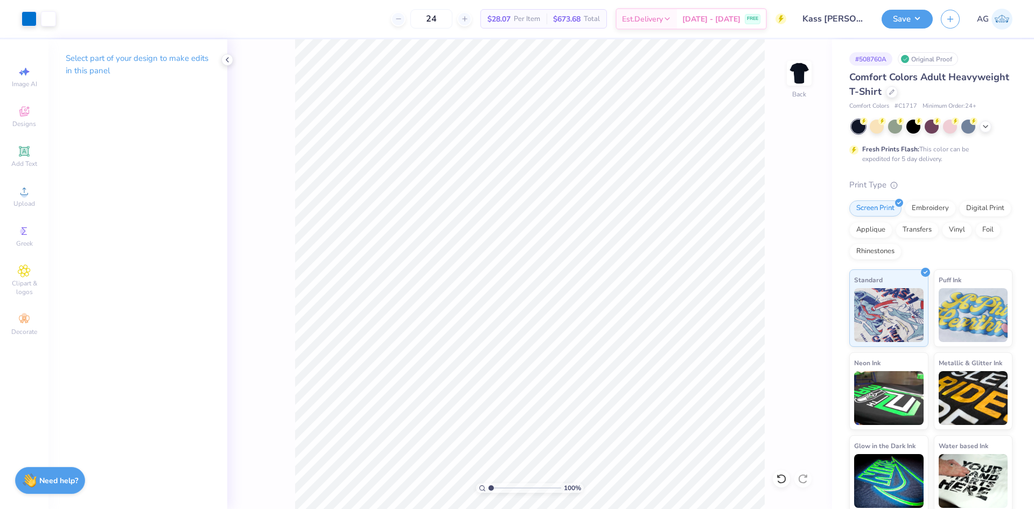
click at [906, 31] on div "Save AG" at bounding box center [958, 19] width 152 height 38
click at [910, 16] on button "Save" at bounding box center [907, 17] width 51 height 19
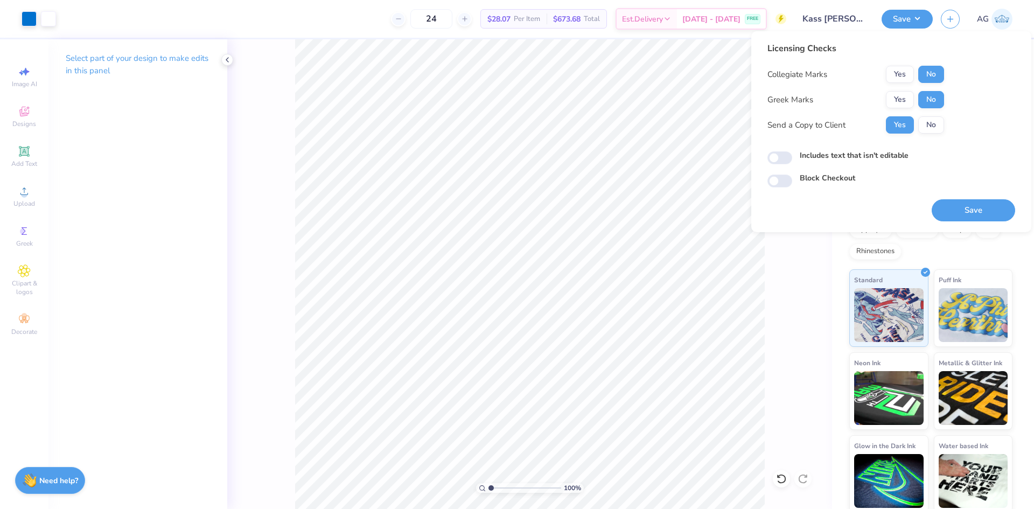
click at [797, 157] on div "Includes text that isn't editable" at bounding box center [891, 156] width 248 height 12
drag, startPoint x: 796, startPoint y: 151, endPoint x: 787, endPoint y: 158, distance: 11.9
click at [795, 151] on div "Includes text that isn't editable" at bounding box center [891, 156] width 248 height 12
click at [787, 158] on input "Includes text that isn't editable" at bounding box center [779, 157] width 25 height 13
checkbox input "true"
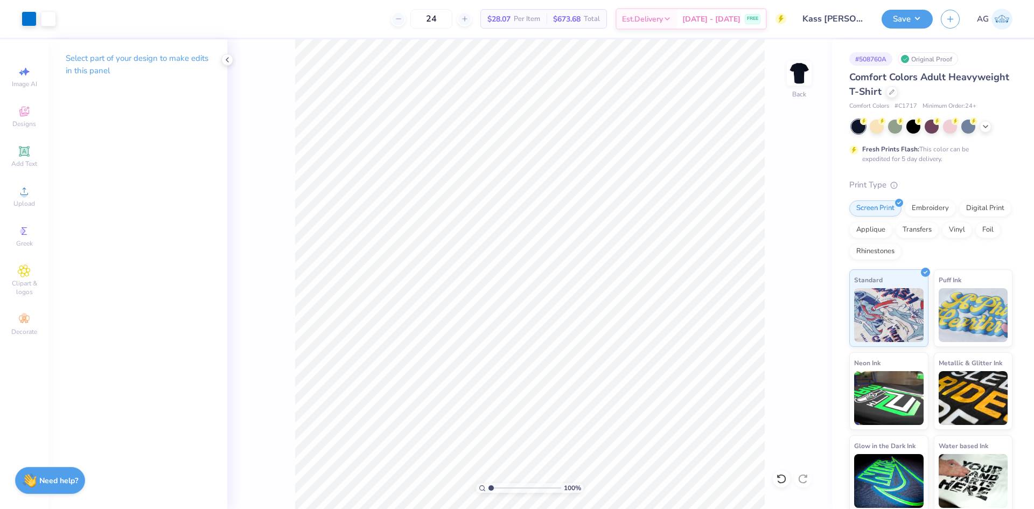
click at [883, 27] on div "Save" at bounding box center [907, 19] width 51 height 19
click at [899, 23] on button "Save" at bounding box center [907, 17] width 51 height 19
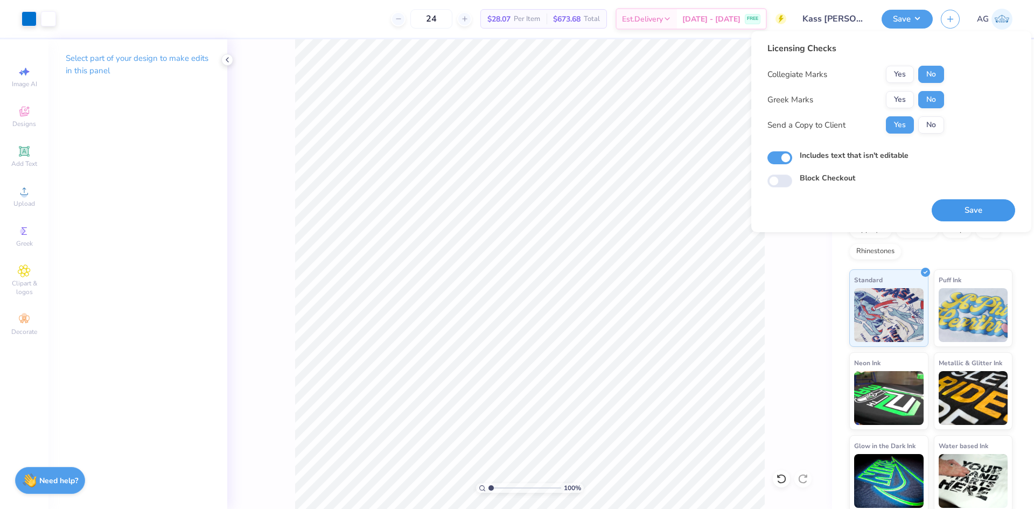
click at [971, 213] on button "Save" at bounding box center [973, 210] width 83 height 22
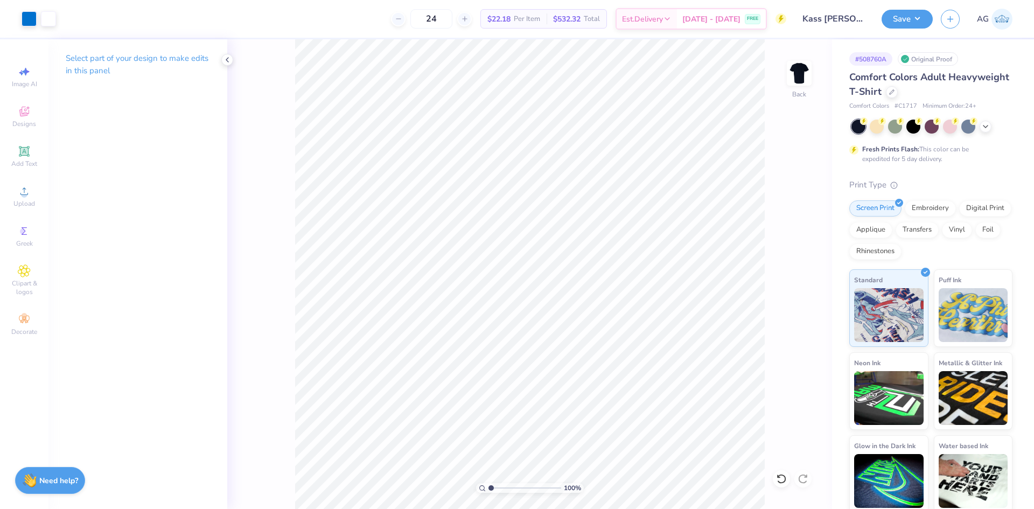
drag, startPoint x: 790, startPoint y: 207, endPoint x: 799, endPoint y: 204, distance: 9.7
click at [799, 204] on div "100 % Back" at bounding box center [529, 274] width 605 height 470
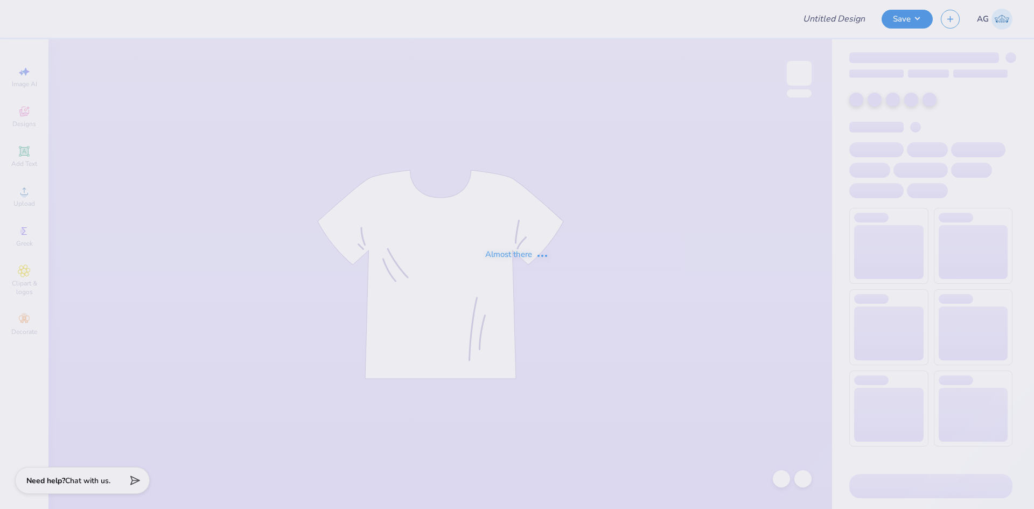
type input "ZBT Catfish Shirt"
